Goal: Navigation & Orientation: Find specific page/section

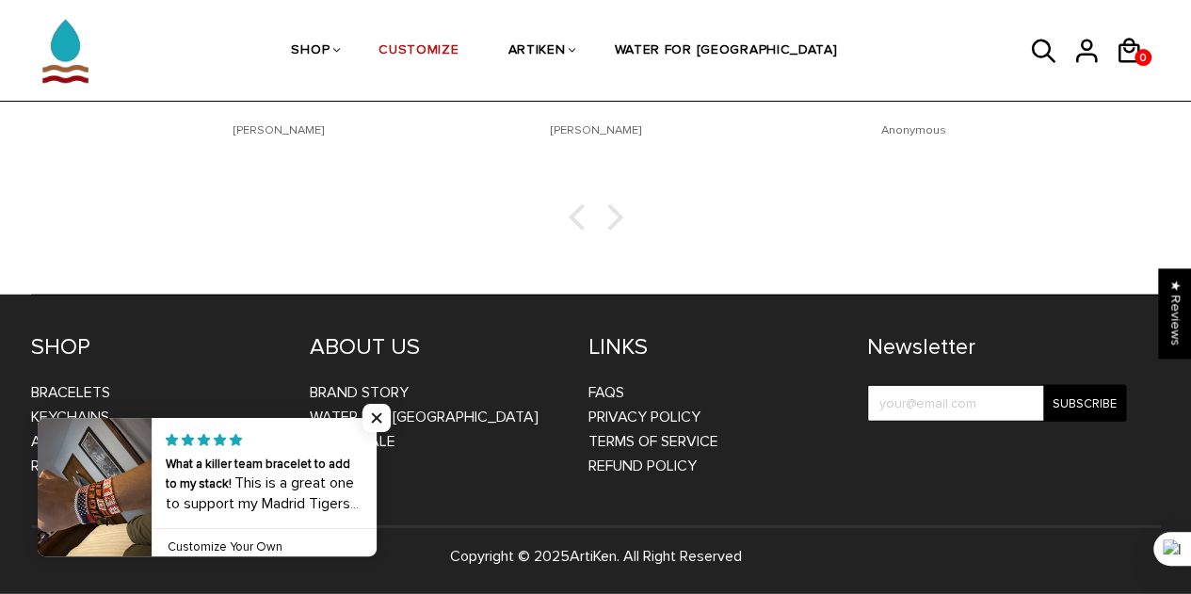
scroll to position [3013, 0]
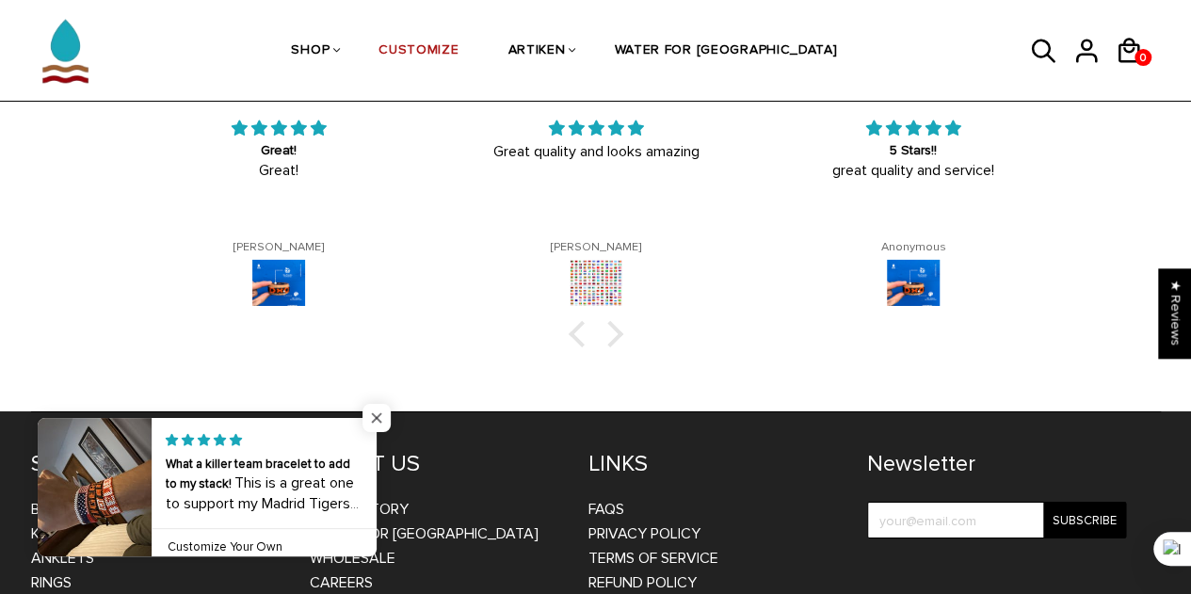
click at [375, 421] on span "Close popup widget" at bounding box center [377, 418] width 28 height 28
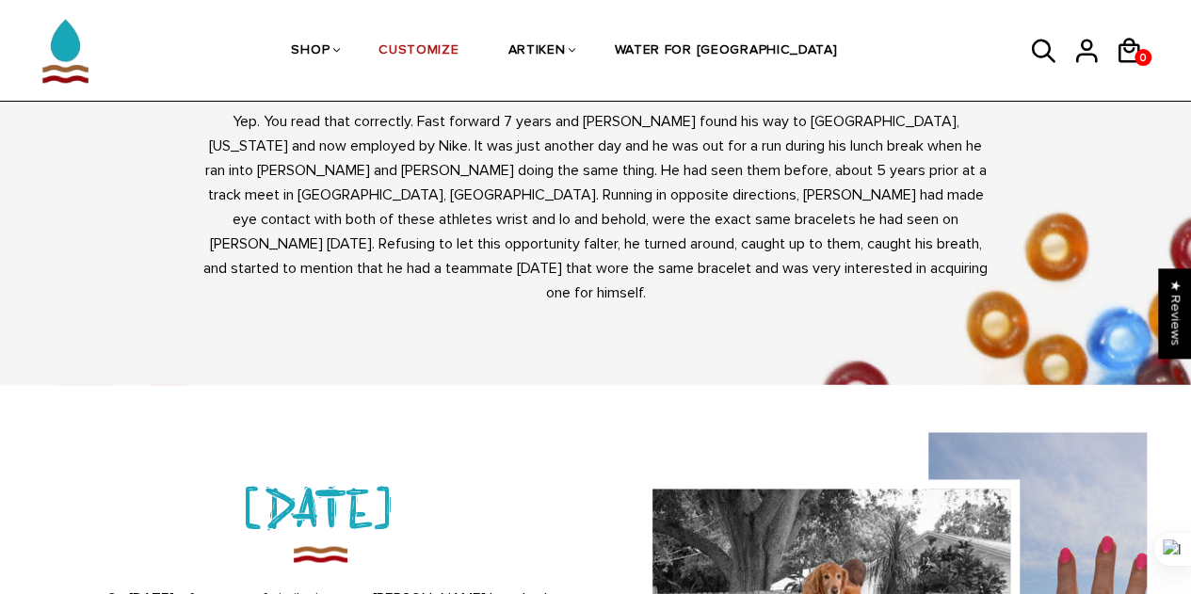
scroll to position [1046, 0]
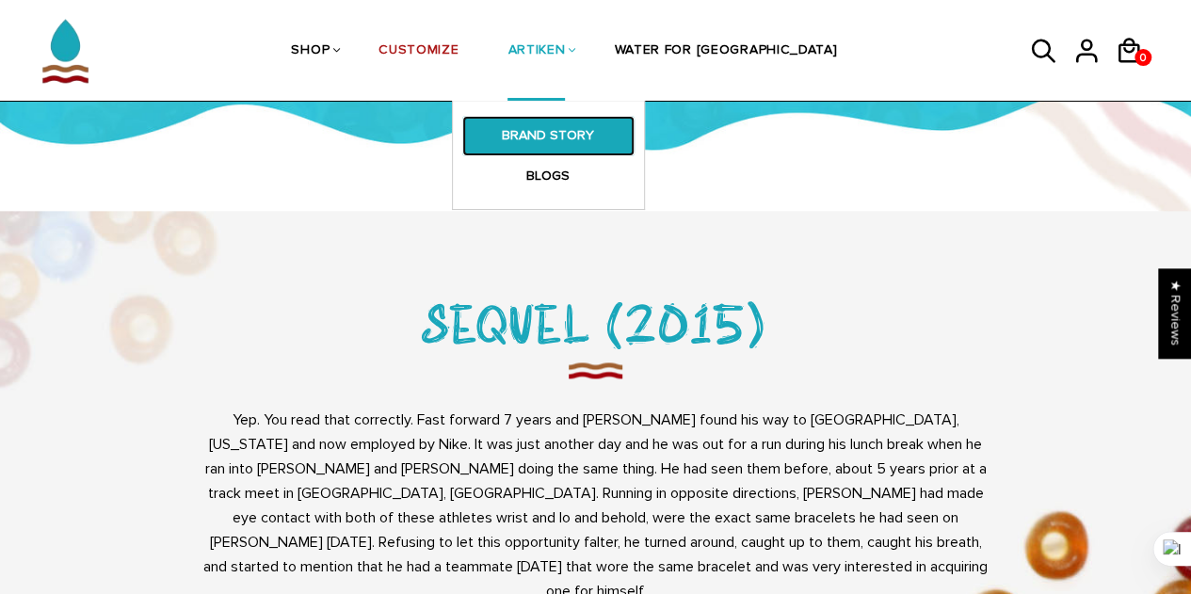
click at [593, 135] on link "BRAND STORY" at bounding box center [548, 136] width 172 height 40
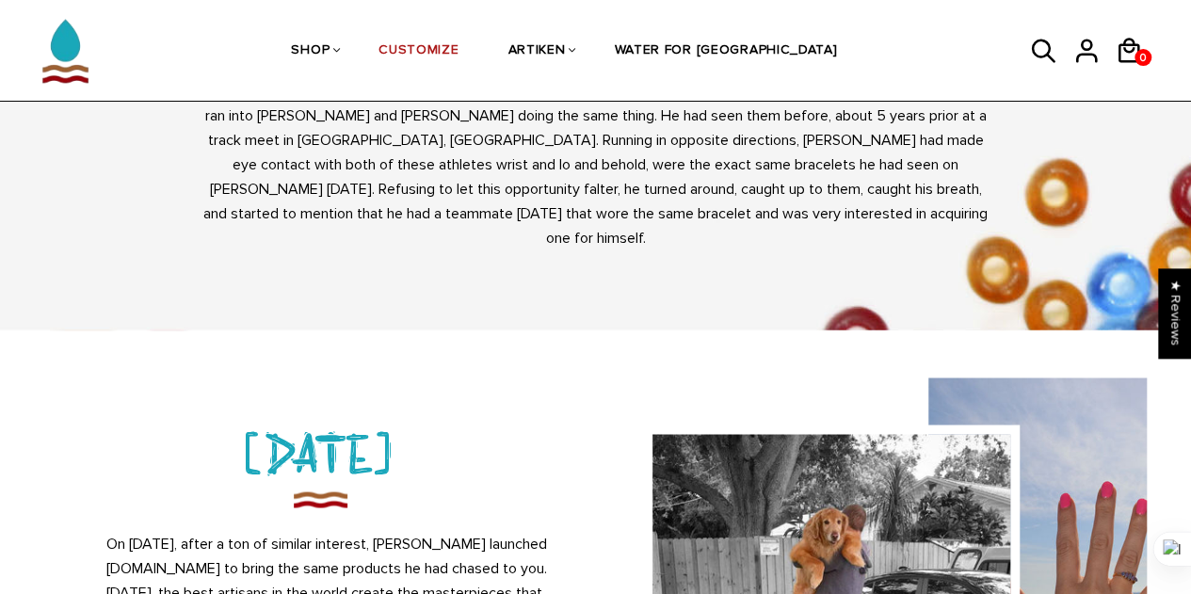
scroll to position [1695, 0]
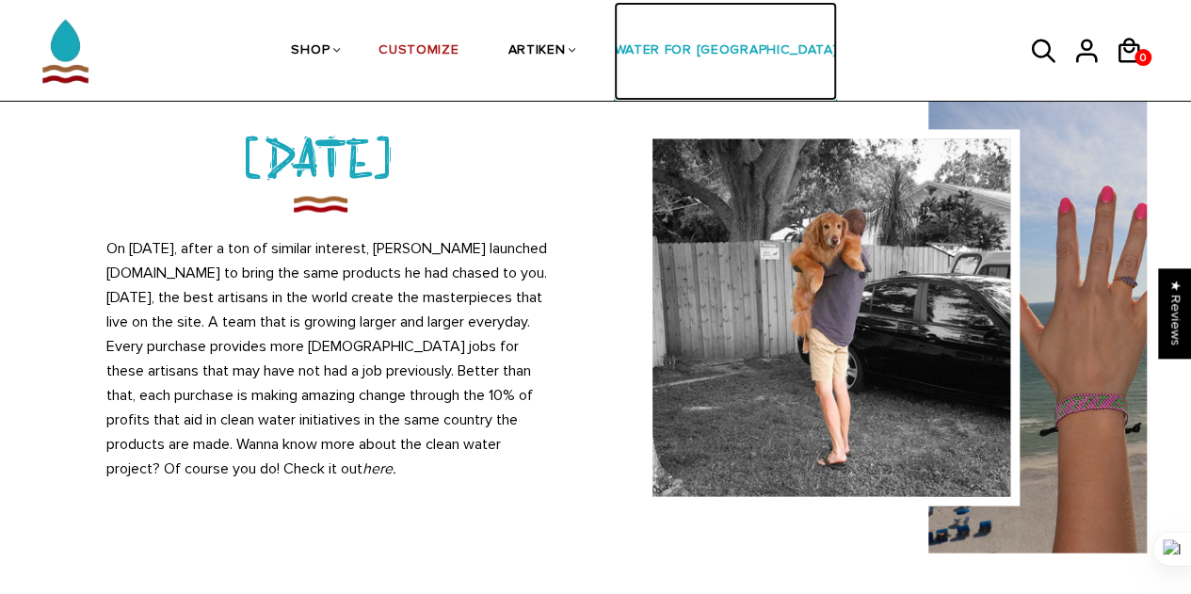
click at [693, 41] on link "WATER FOR [GEOGRAPHIC_DATA]" at bounding box center [725, 52] width 223 height 100
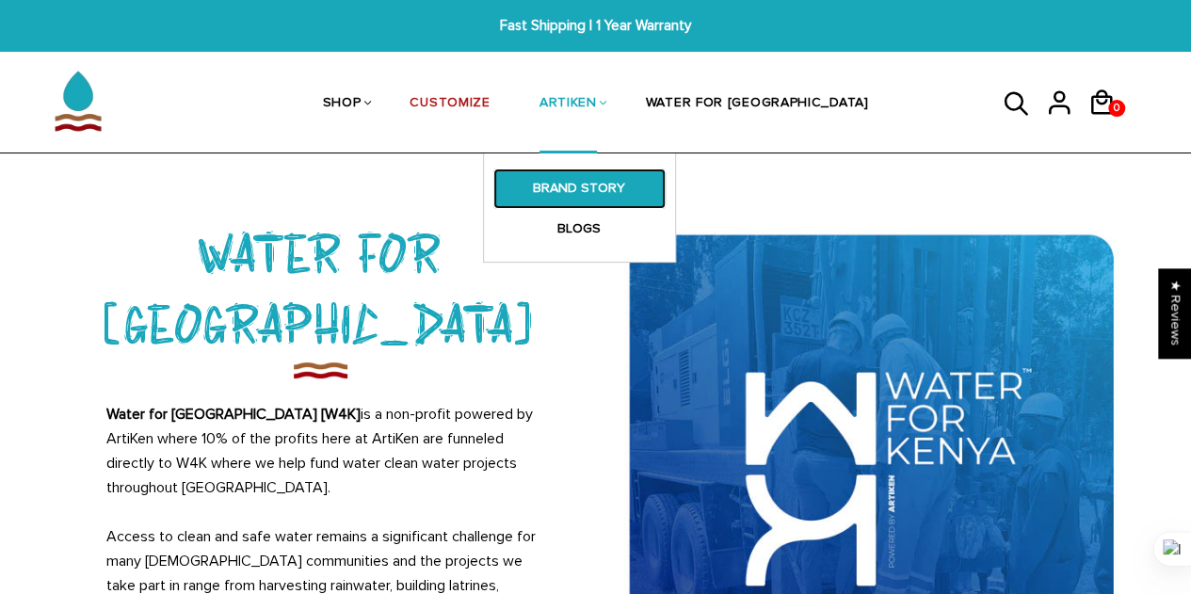
click at [633, 193] on link "BRAND STORY" at bounding box center [579, 189] width 172 height 40
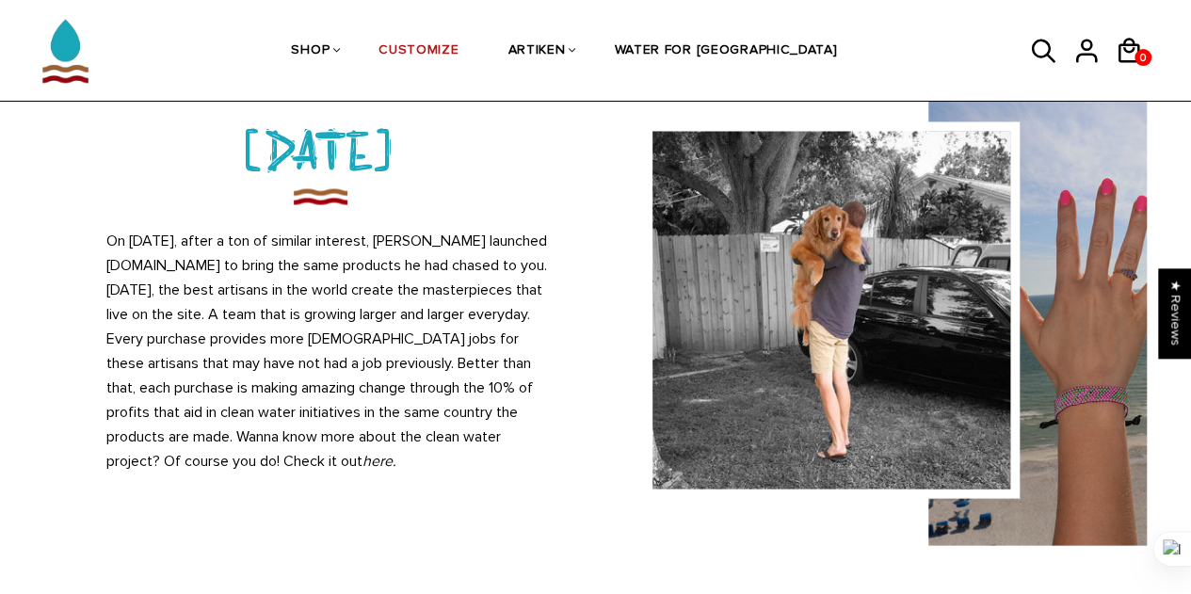
scroll to position [1988, 0]
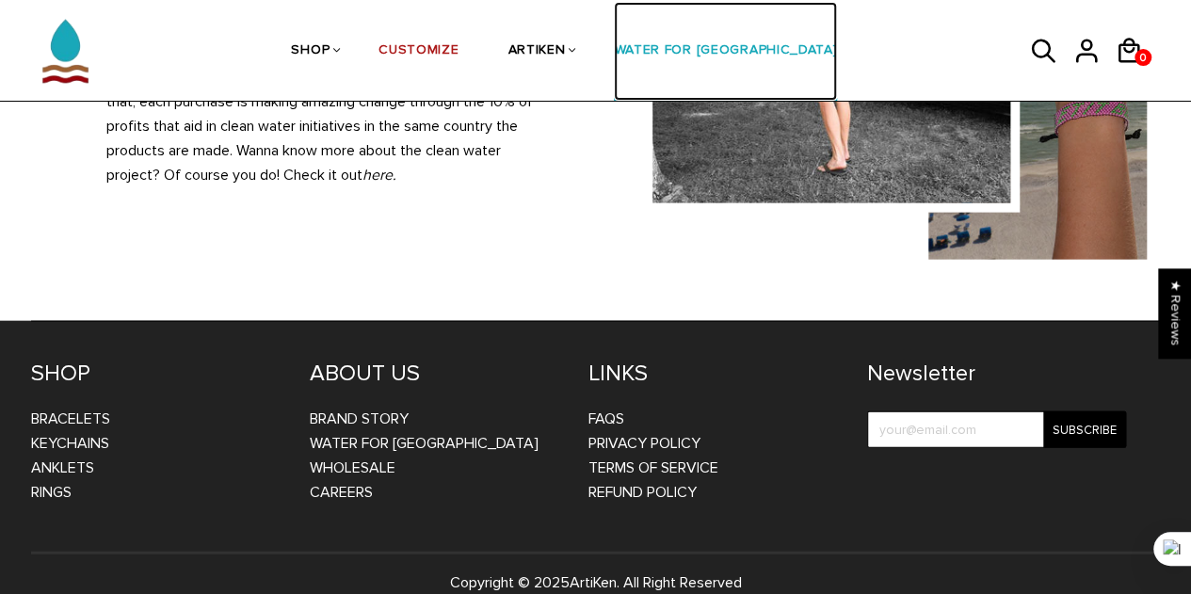
click at [708, 49] on link "WATER FOR [GEOGRAPHIC_DATA]" at bounding box center [725, 52] width 223 height 100
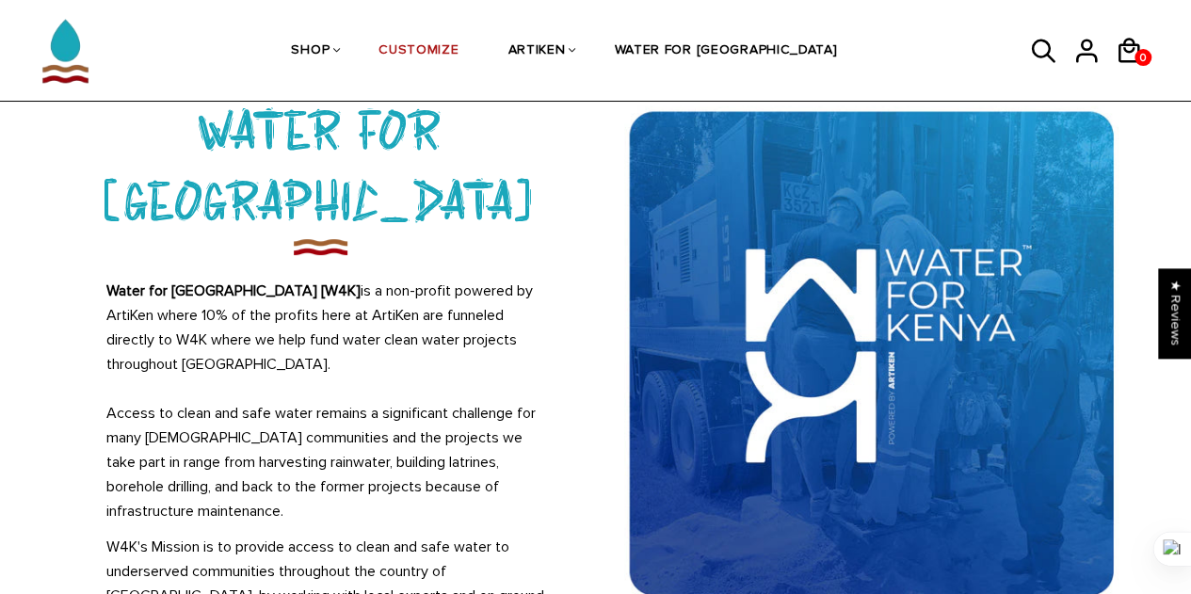
scroll to position [94, 0]
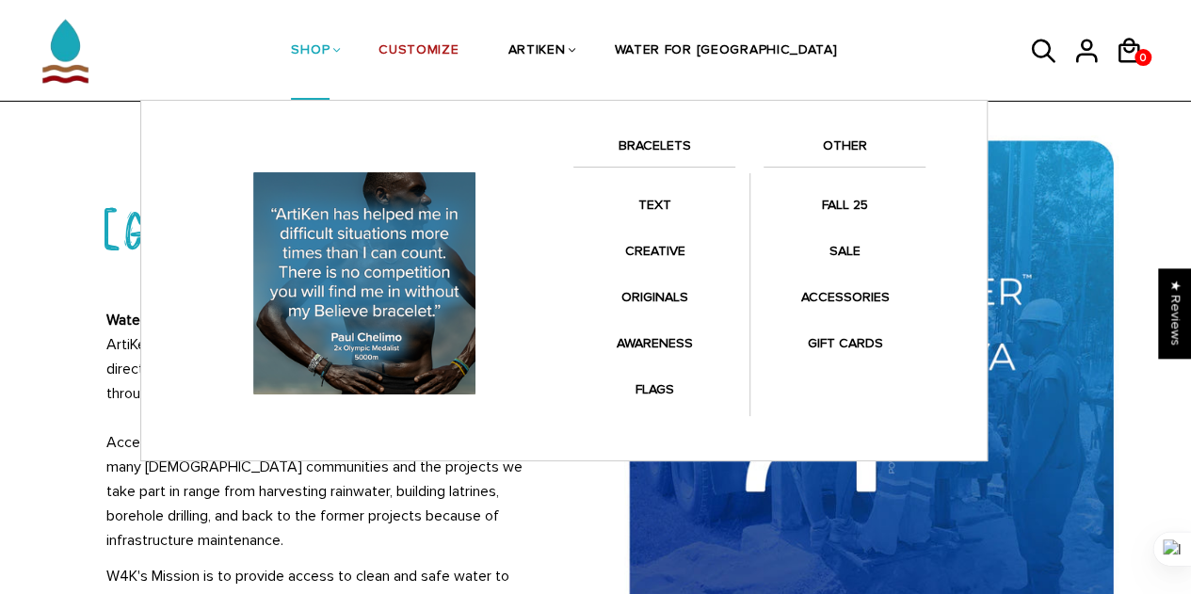
click at [648, 146] on link "BRACELETS" at bounding box center [654, 151] width 162 height 32
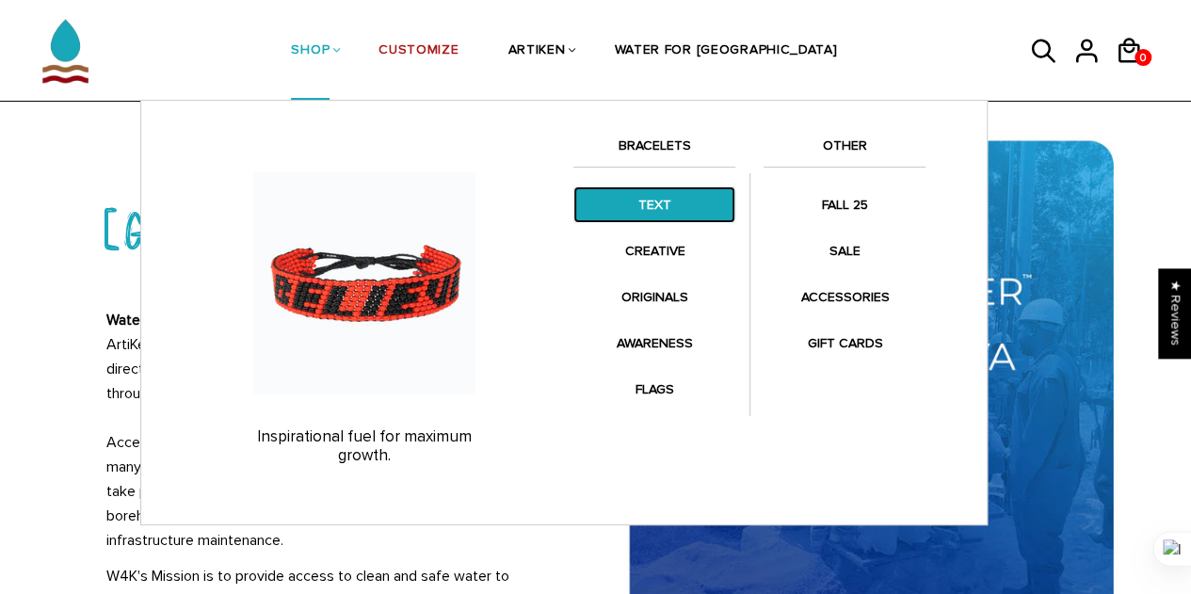
click at [661, 208] on link "TEXT" at bounding box center [654, 204] width 162 height 37
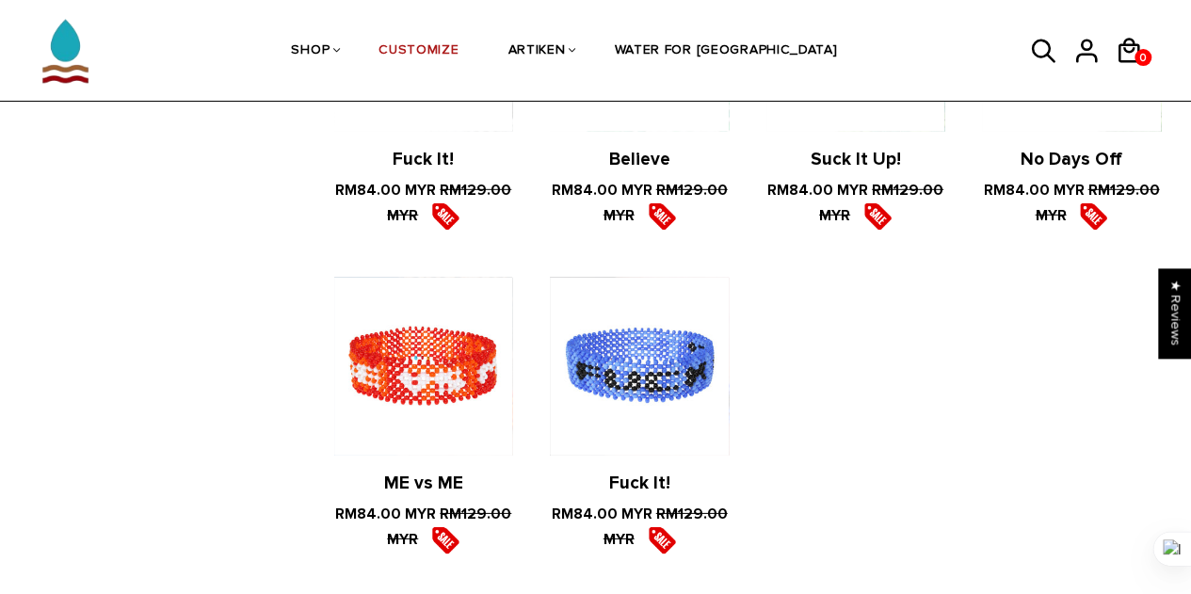
scroll to position [2636, 0]
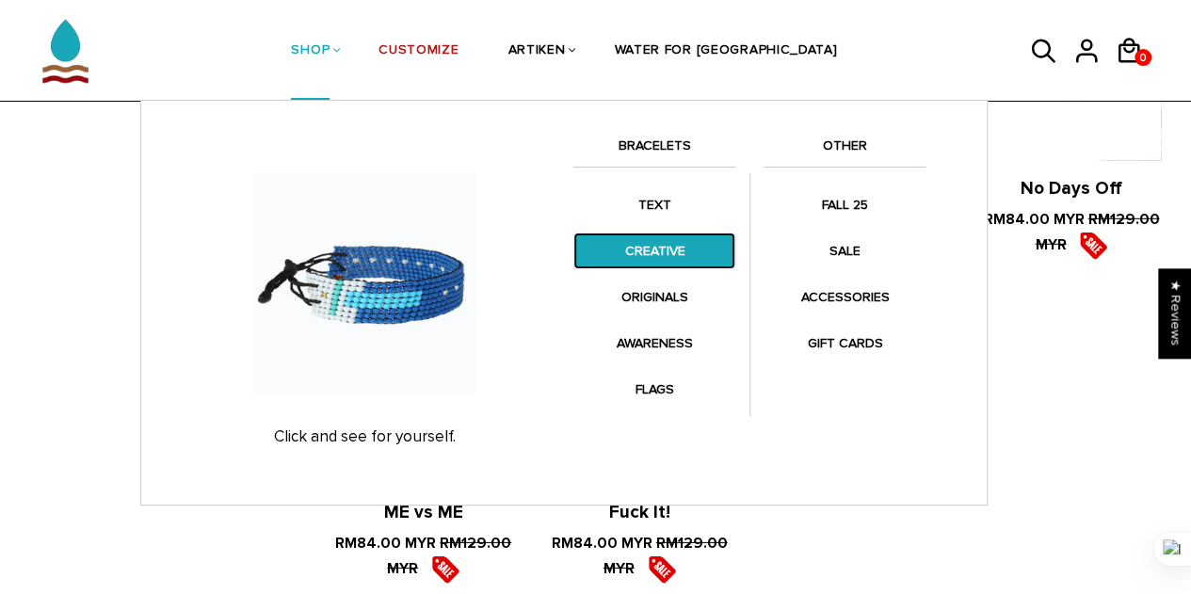
click at [648, 258] on link "CREATIVE" at bounding box center [654, 251] width 162 height 37
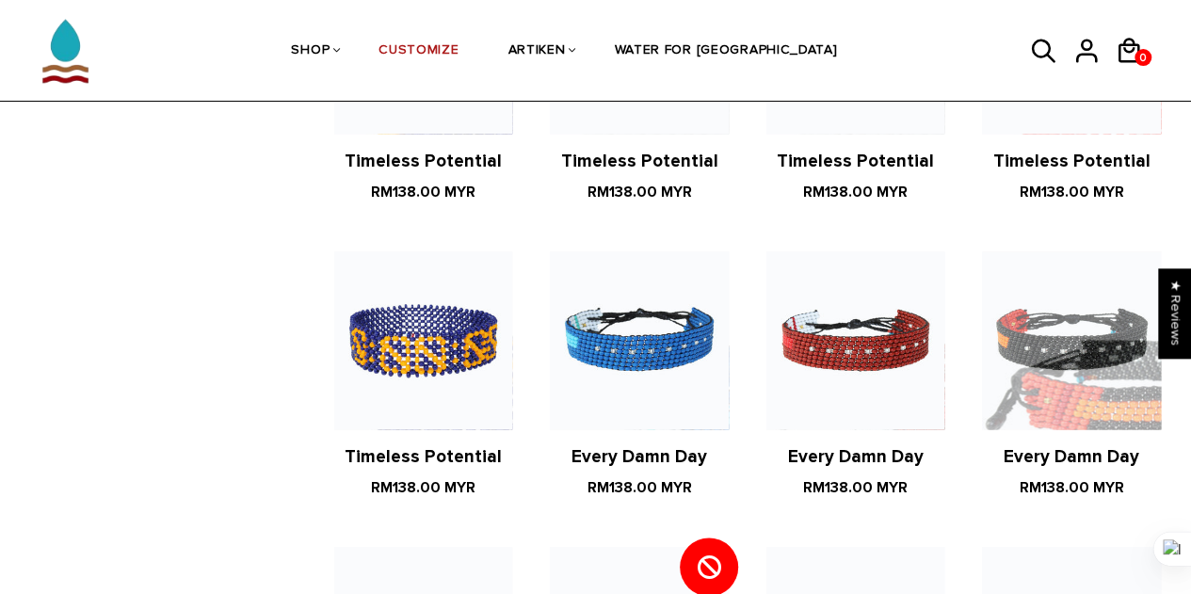
scroll to position [1695, 0]
